Goal: Task Accomplishment & Management: Manage account settings

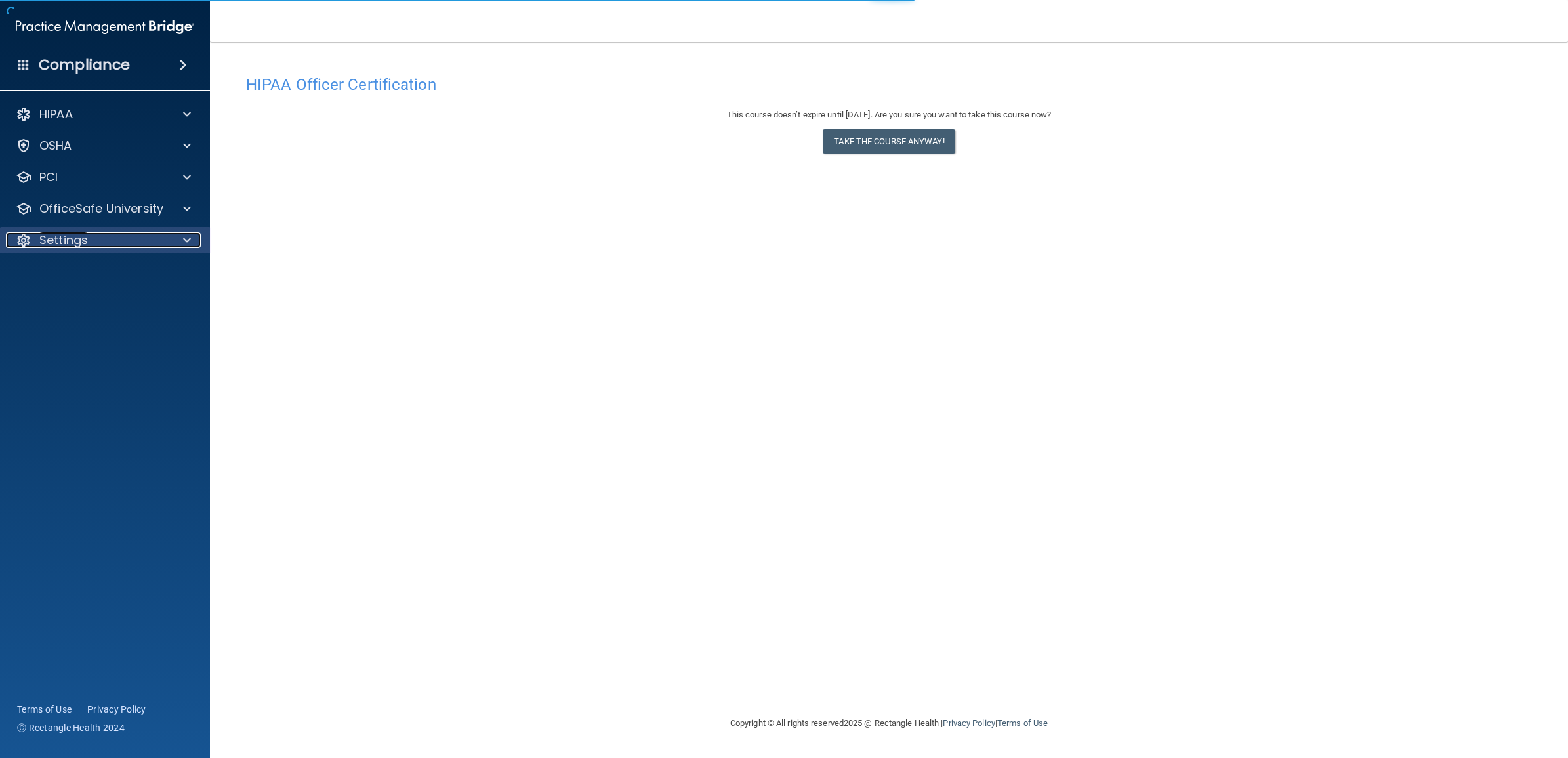
click at [184, 240] on span at bounding box center [186, 239] width 8 height 16
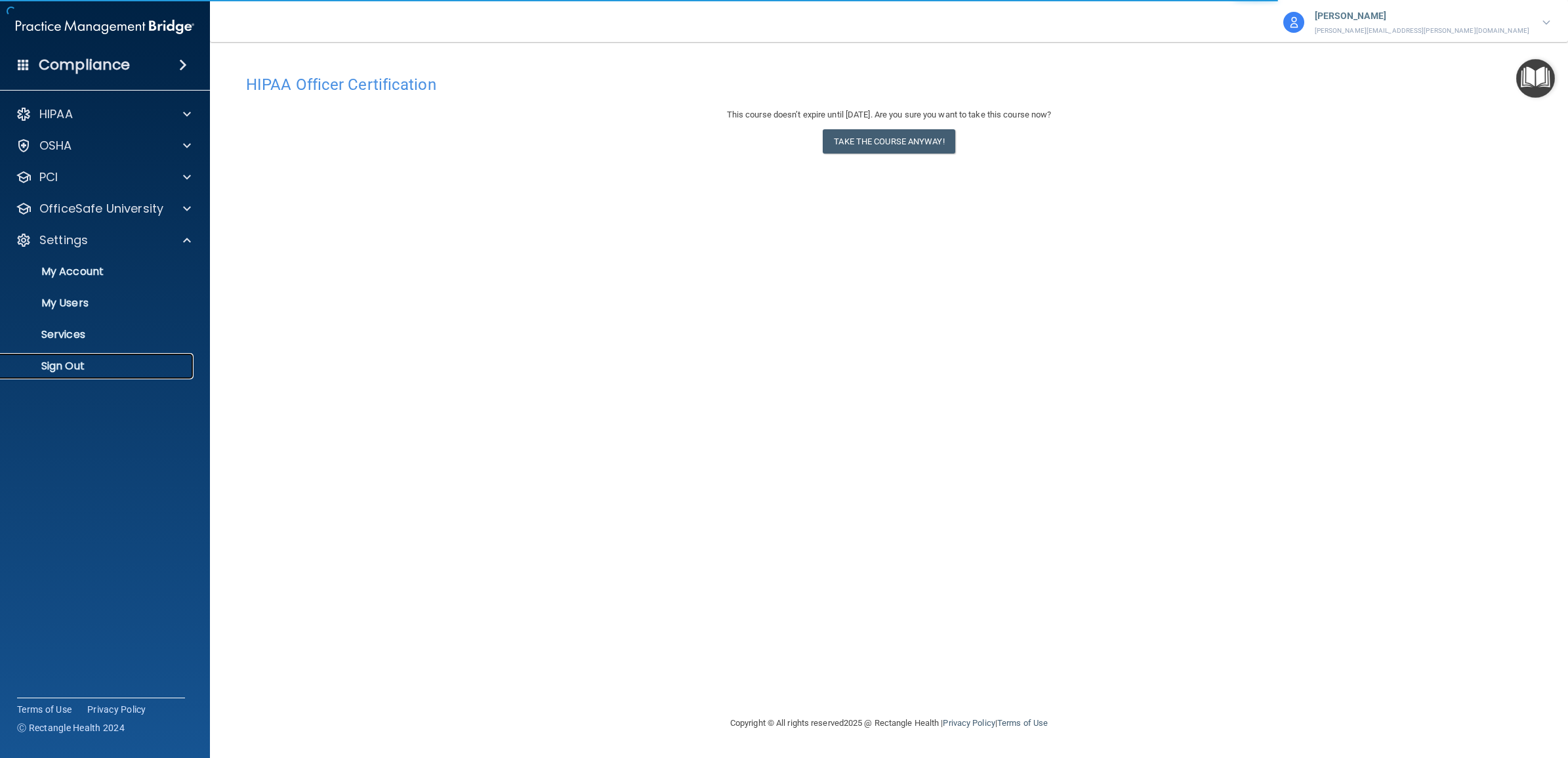
click at [80, 365] on p "Sign Out" at bounding box center [98, 366] width 179 height 14
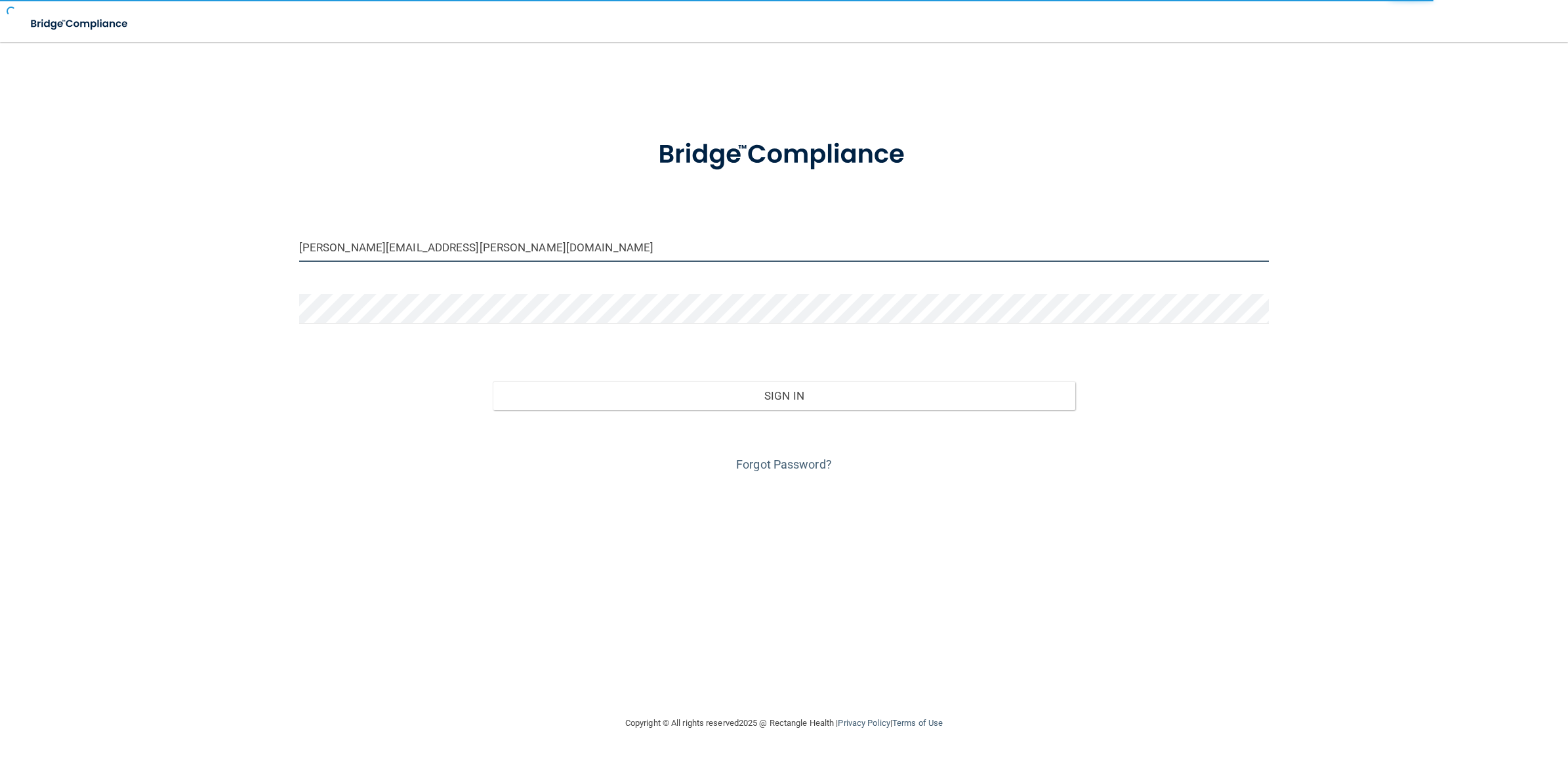
click at [451, 247] on input "[PERSON_NAME][EMAIL_ADDRESS][PERSON_NAME][DOMAIN_NAME]" at bounding box center [784, 246] width 970 height 30
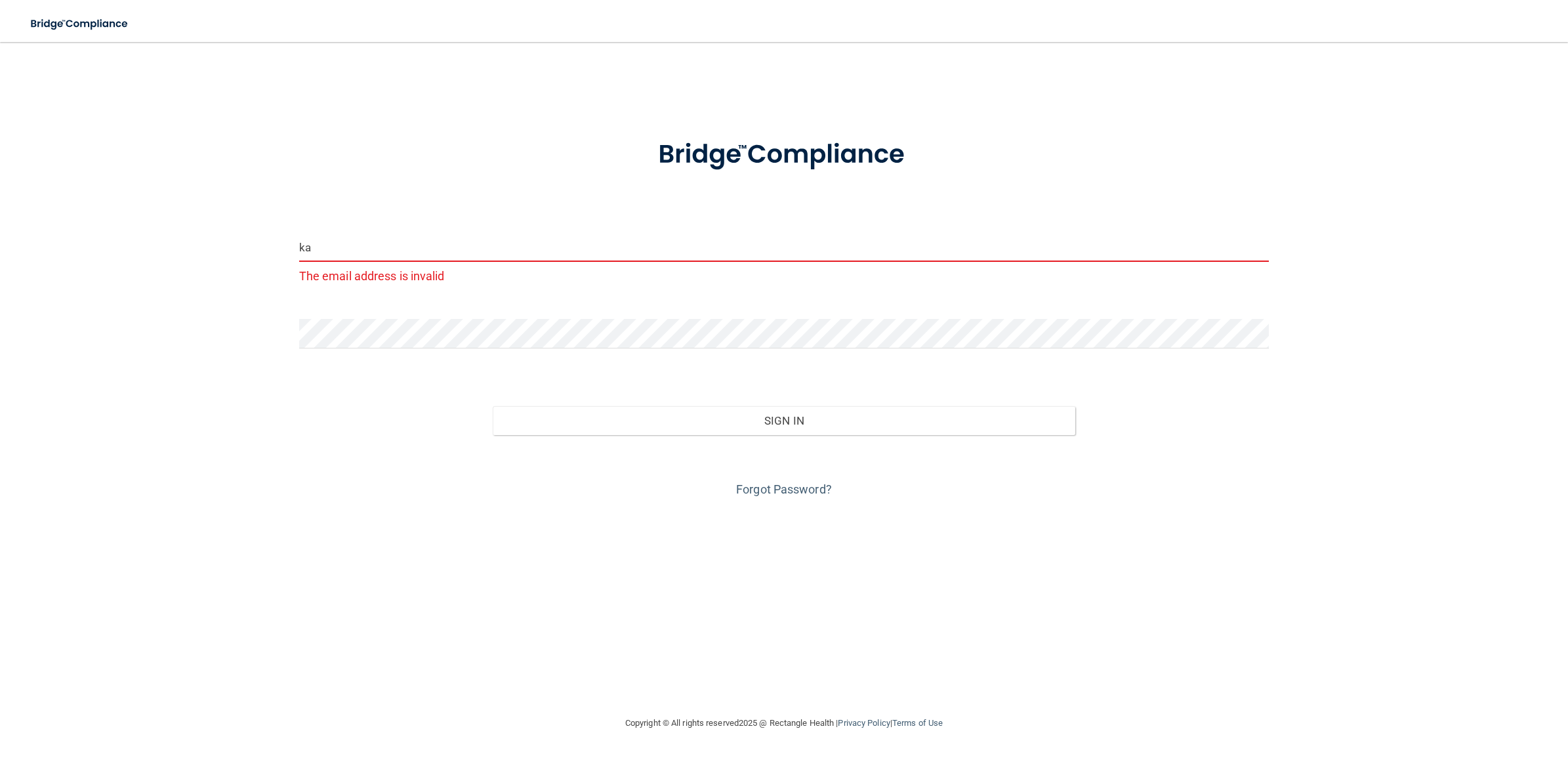
type input "k"
type input "[EMAIL_ADDRESS][DOMAIN_NAME]"
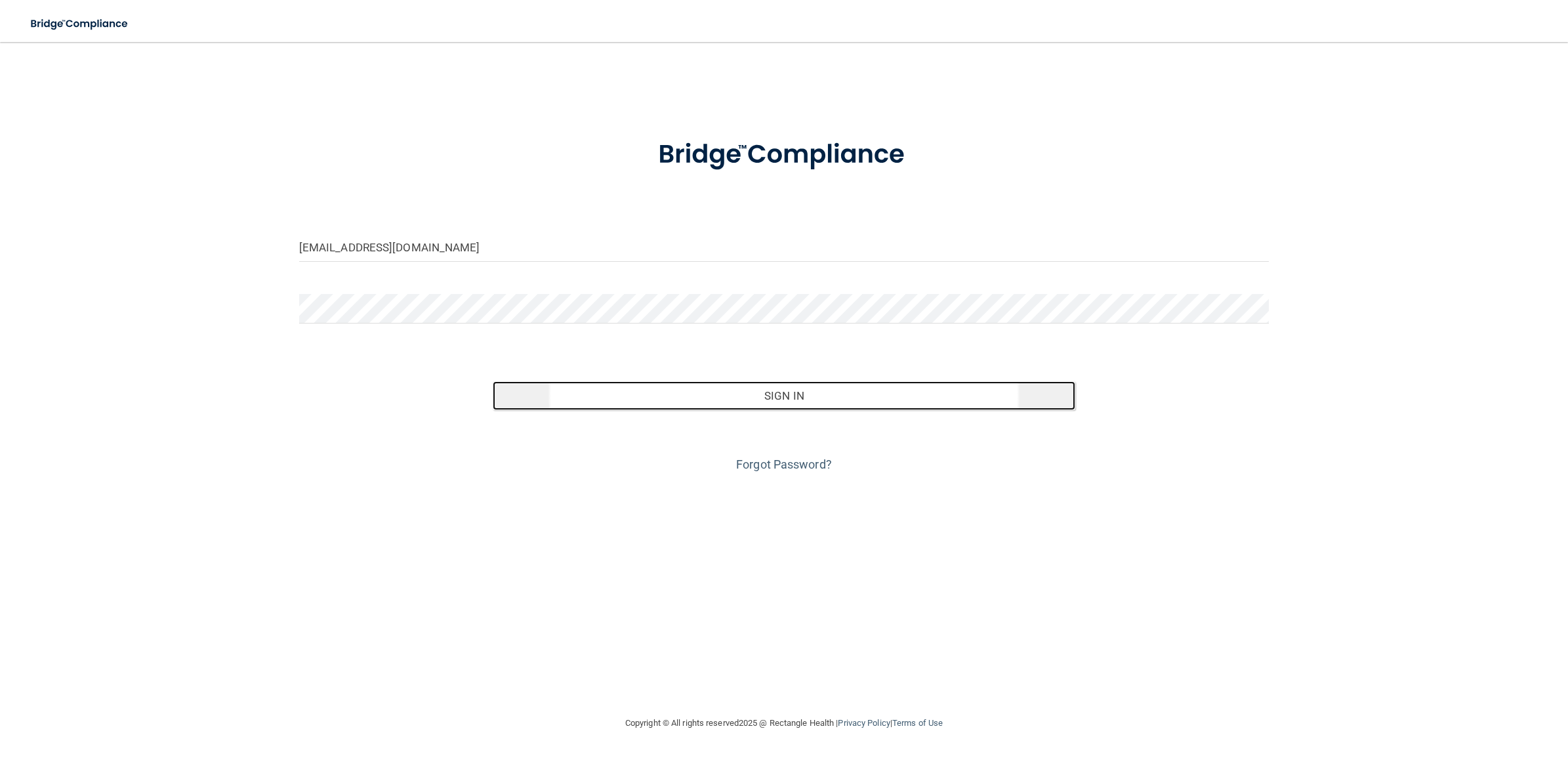
click at [779, 397] on button "Sign In" at bounding box center [784, 395] width 582 height 29
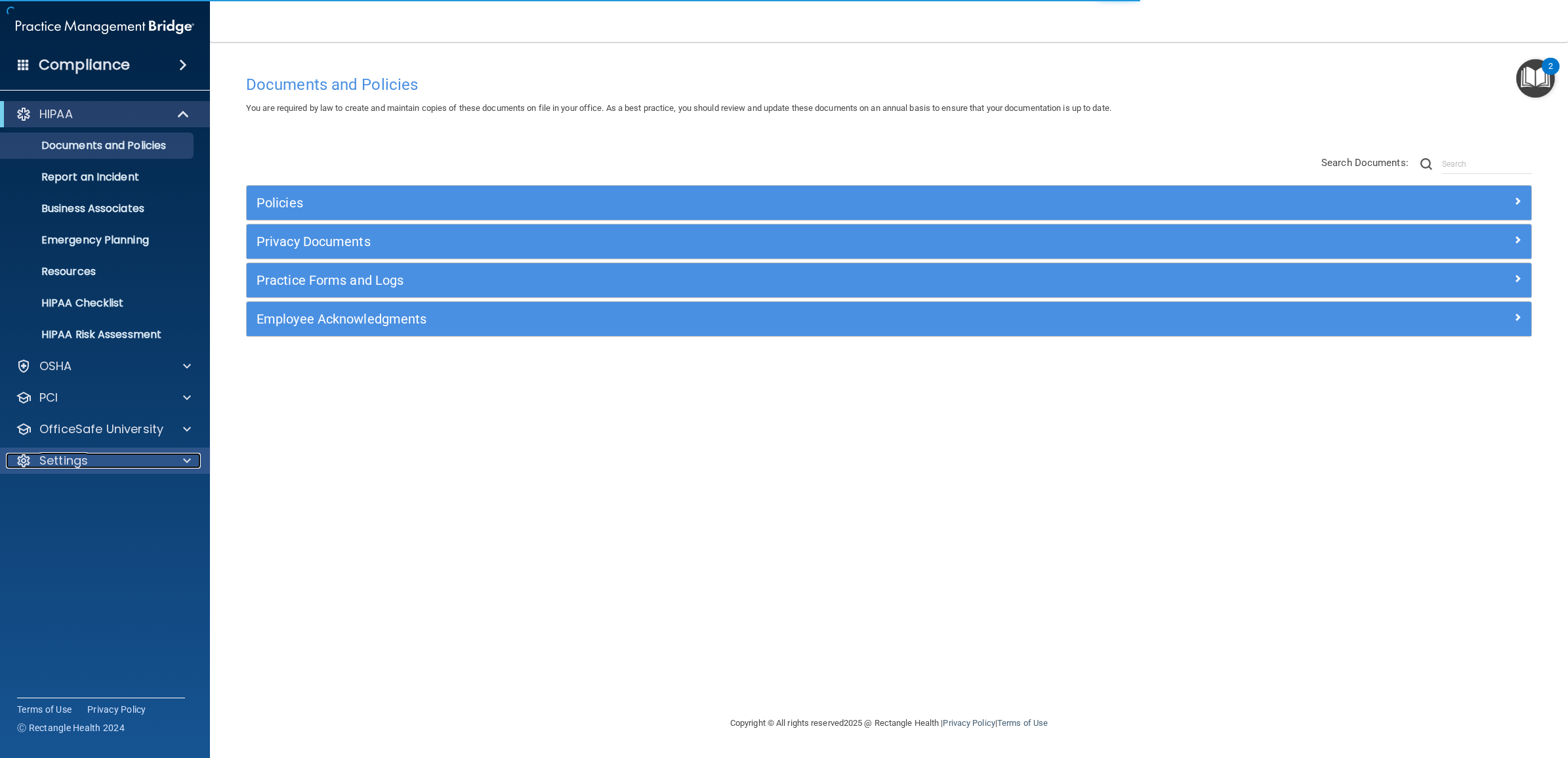
click at [179, 460] on div at bounding box center [184, 460] width 33 height 16
click at [96, 526] on p "My Users" at bounding box center [98, 524] width 179 height 14
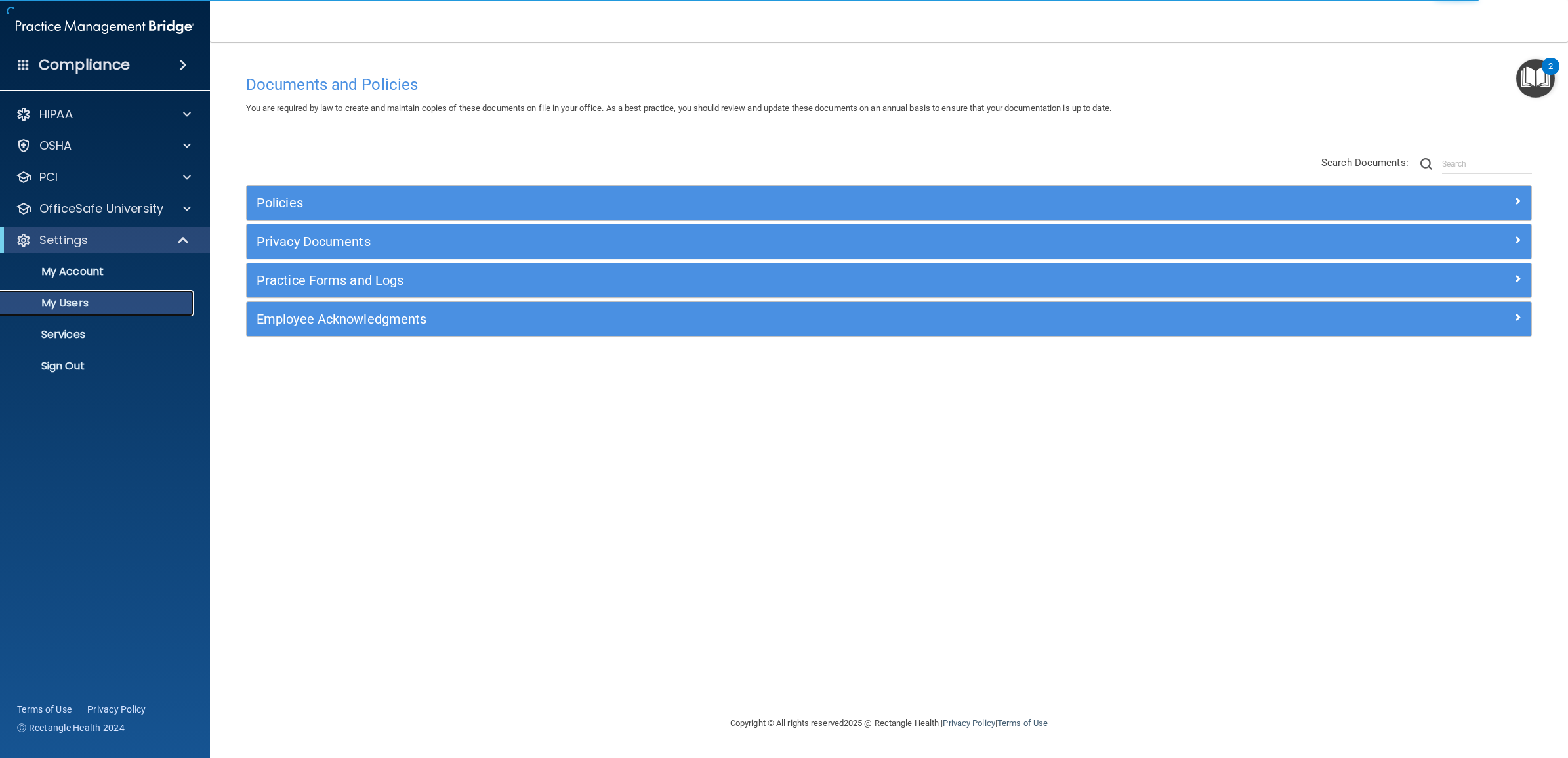
select select "20"
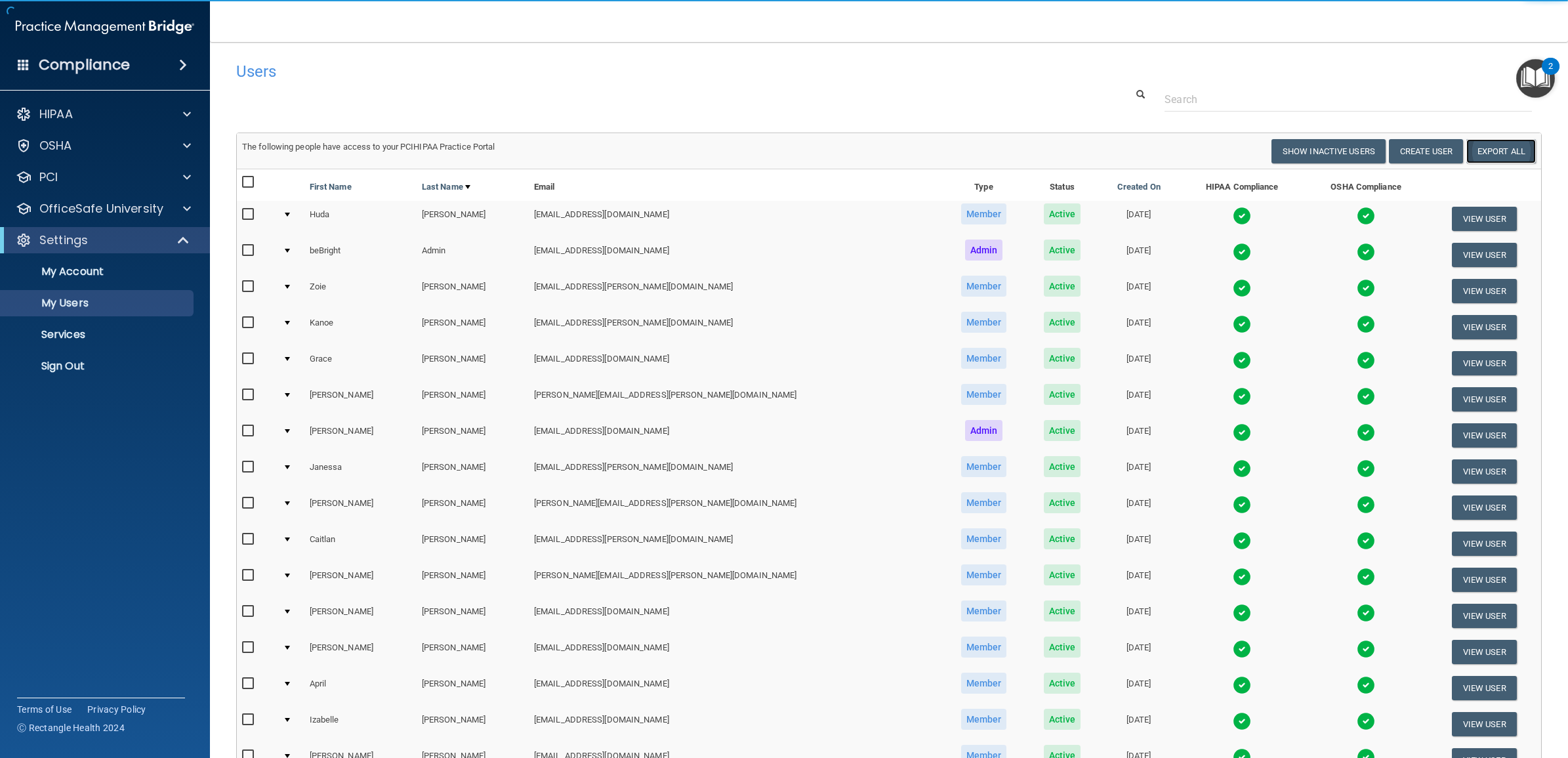
click at [1477, 157] on link "Export All" at bounding box center [1501, 151] width 69 height 25
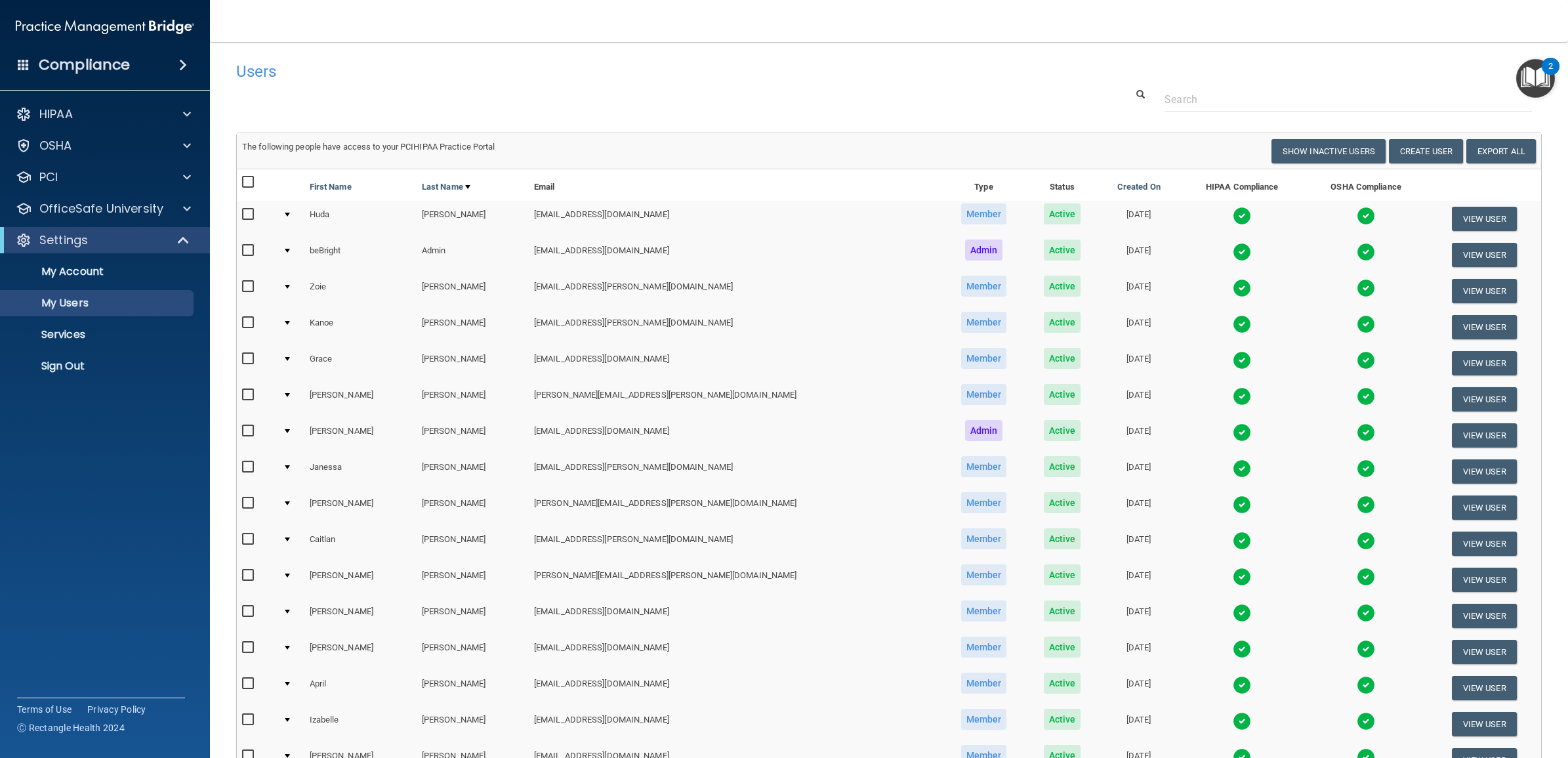
click at [951, 30] on nav "Toggle navigation beBright Admin [EMAIL_ADDRESS][DOMAIN_NAME] Manage My Enterpr…" at bounding box center [889, 21] width 1358 height 42
